Goal: Transaction & Acquisition: Download file/media

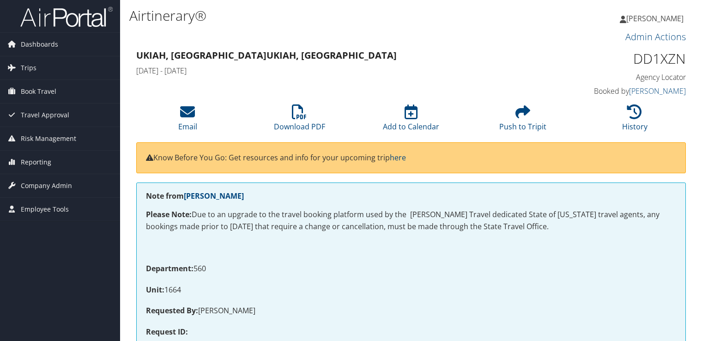
scroll to position [986, 0]
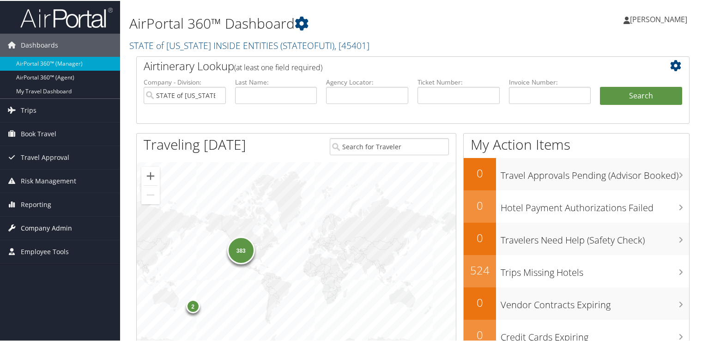
click at [58, 229] on span "Company Admin" at bounding box center [46, 227] width 51 height 23
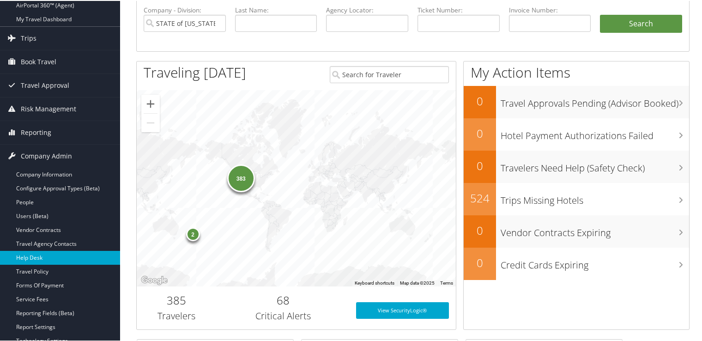
scroll to position [92, 0]
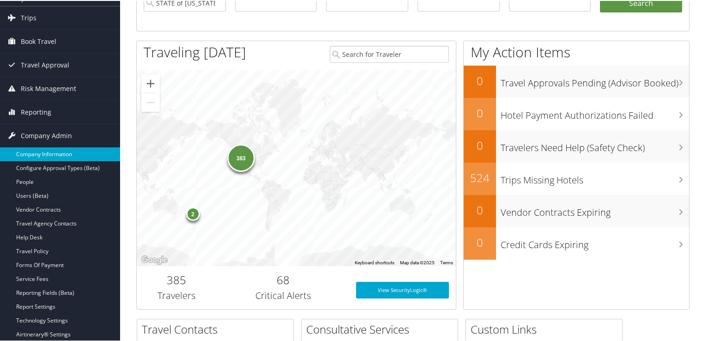
click at [55, 157] on link "Company Information" at bounding box center [60, 153] width 120 height 14
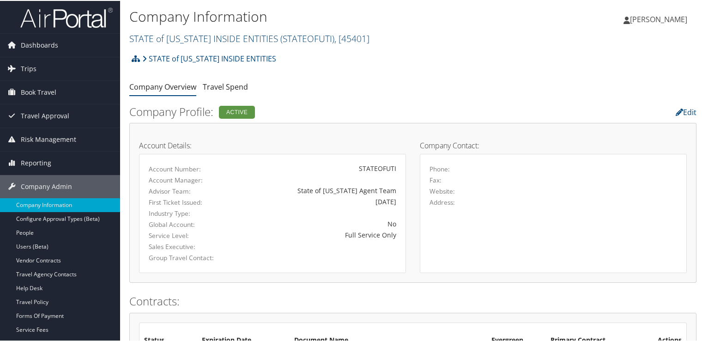
click at [215, 35] on link "STATE of UTAH INSIDE ENTITIES ( STATEOFUTI ) , [ 45401 ]" at bounding box center [249, 37] width 240 height 12
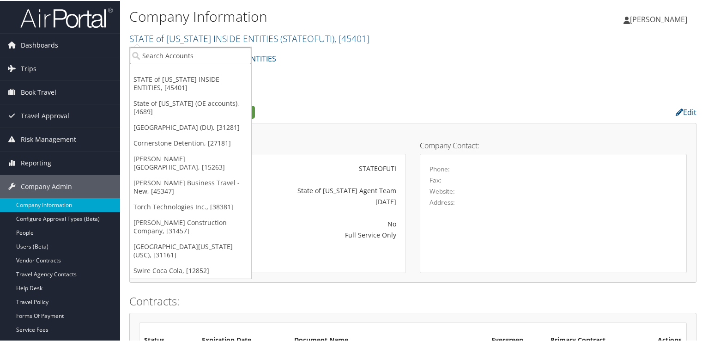
click at [194, 58] on input "search" at bounding box center [190, 54] width 121 height 17
type input "US SKI"
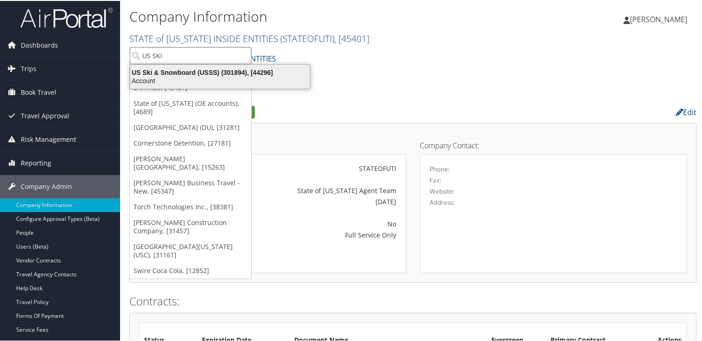
click at [199, 72] on div "US Ski & Snowboard (USSS) (301894), [44296]" at bounding box center [220, 71] width 191 height 8
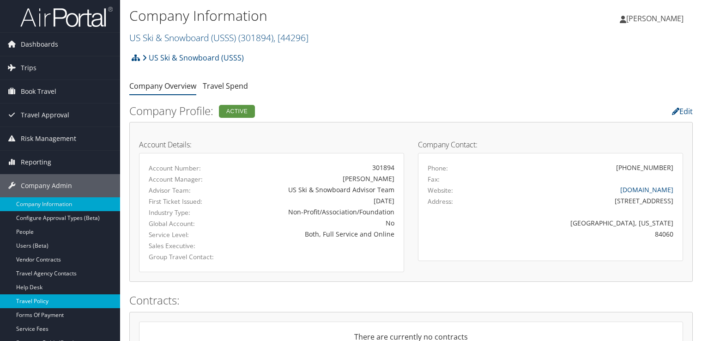
scroll to position [92, 0]
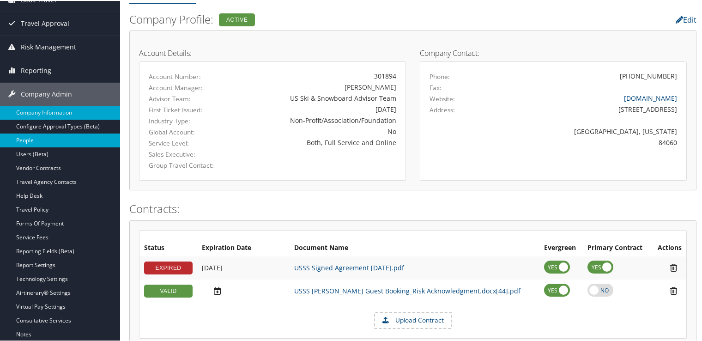
click at [54, 142] on link "People" at bounding box center [60, 140] width 120 height 14
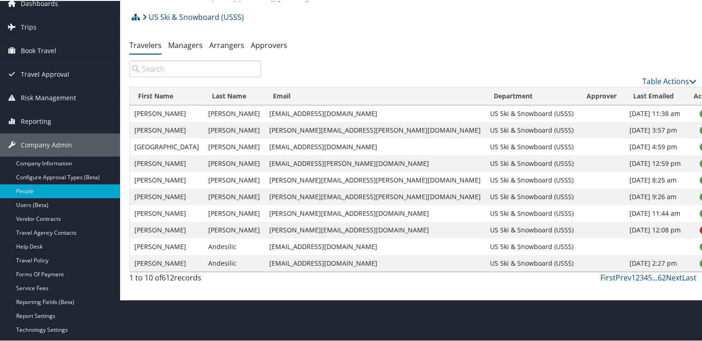
scroll to position [46, 0]
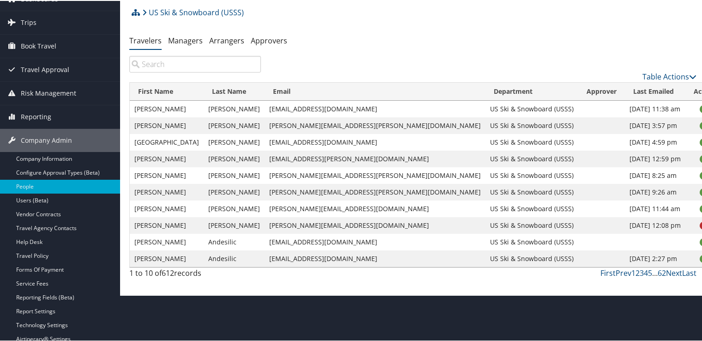
click at [189, 67] on input "search" at bounding box center [195, 63] width 132 height 17
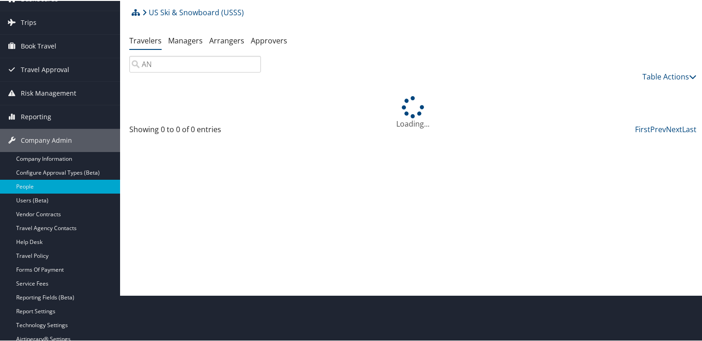
type input "A"
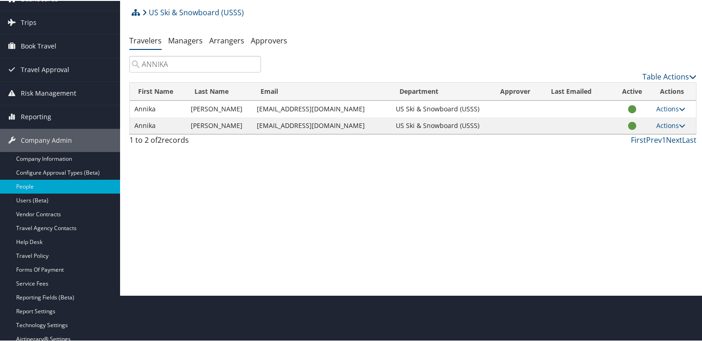
type input "ANNIKA"
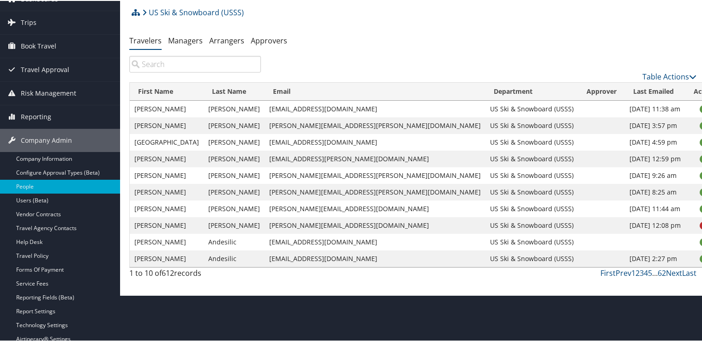
scroll to position [0, 0]
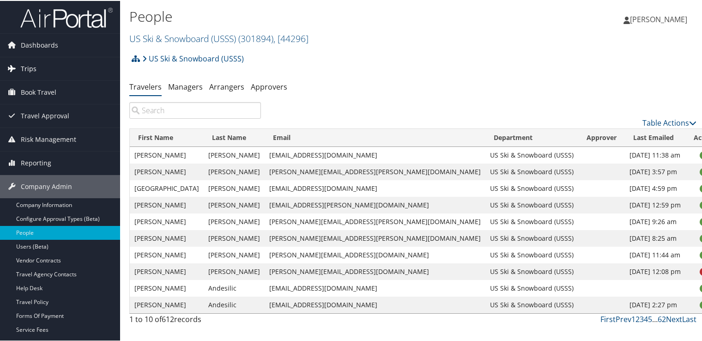
click at [43, 64] on link "Trips" at bounding box center [60, 67] width 120 height 23
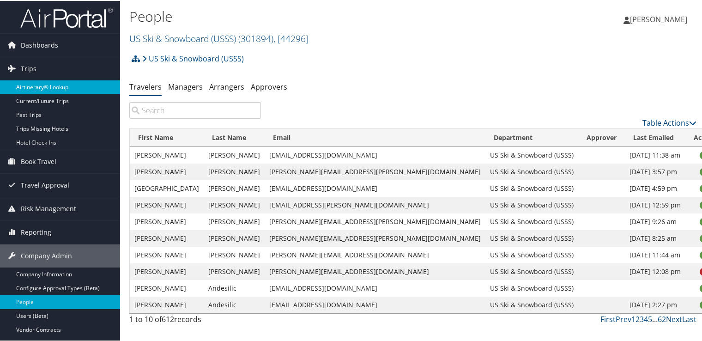
click at [50, 88] on link "Airtinerary® Lookup" at bounding box center [60, 86] width 120 height 14
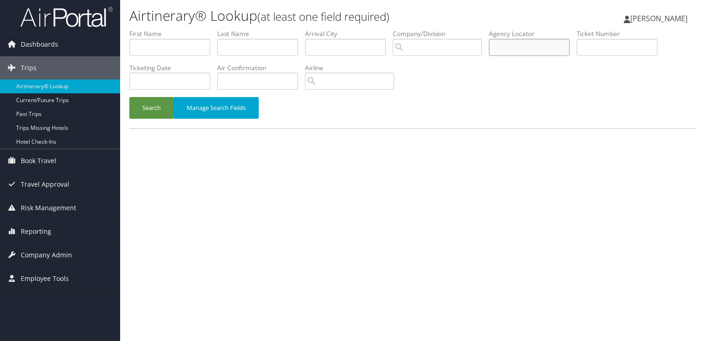
click at [518, 50] on input "text" at bounding box center [529, 47] width 81 height 17
paste input "DD1MG5"
type input "DD1MG5"
click at [153, 114] on button "Search" at bounding box center [151, 108] width 44 height 22
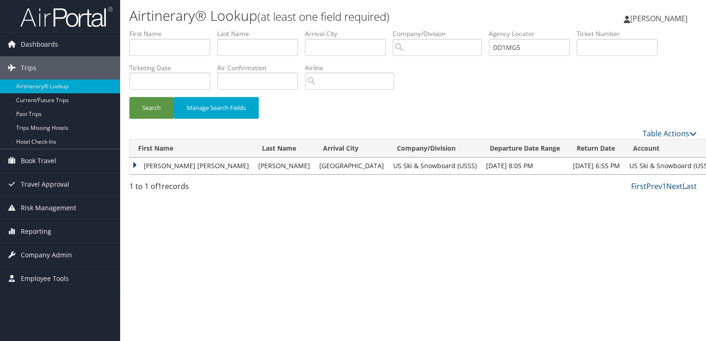
click at [168, 166] on td "[PERSON_NAME] [PERSON_NAME]" at bounding box center [192, 166] width 124 height 17
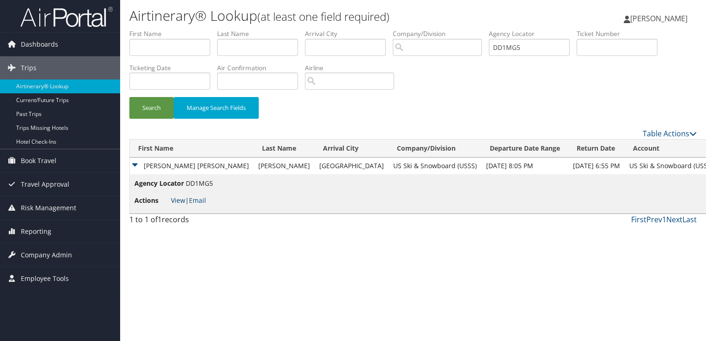
click at [180, 199] on link "View" at bounding box center [178, 200] width 14 height 9
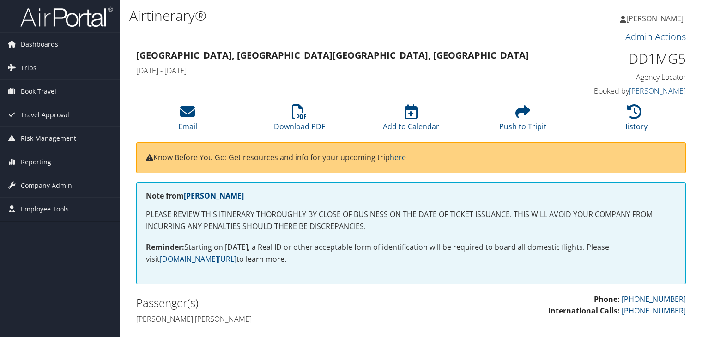
click at [285, 122] on link "Download PDF" at bounding box center [299, 120] width 51 height 22
